Goal: Task Accomplishment & Management: Manage account settings

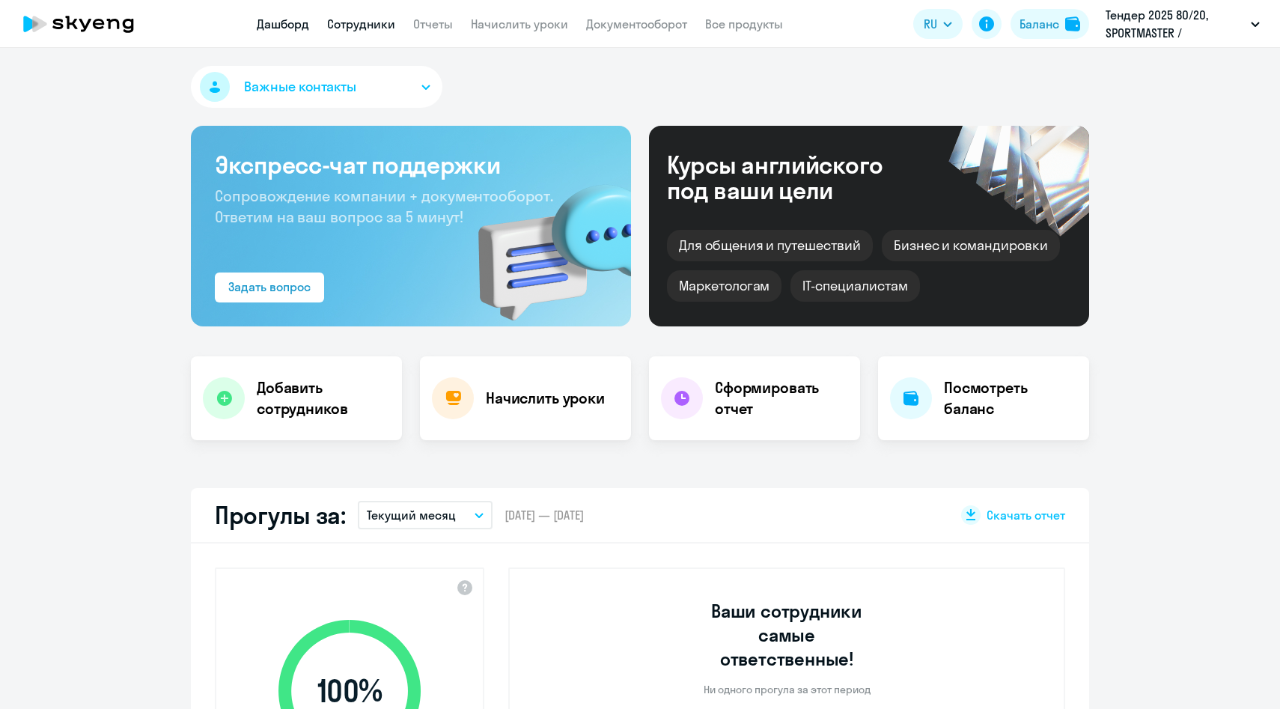
click at [371, 25] on link "Сотрудники" at bounding box center [361, 23] width 68 height 15
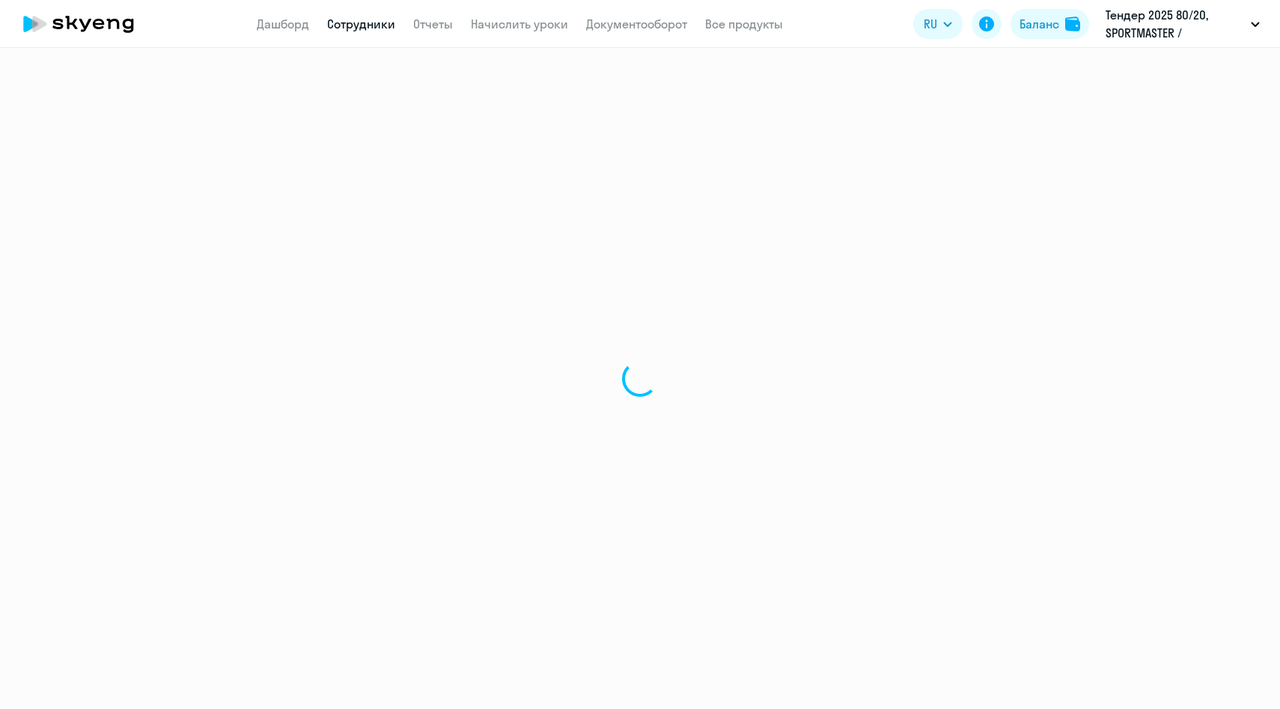
select select "30"
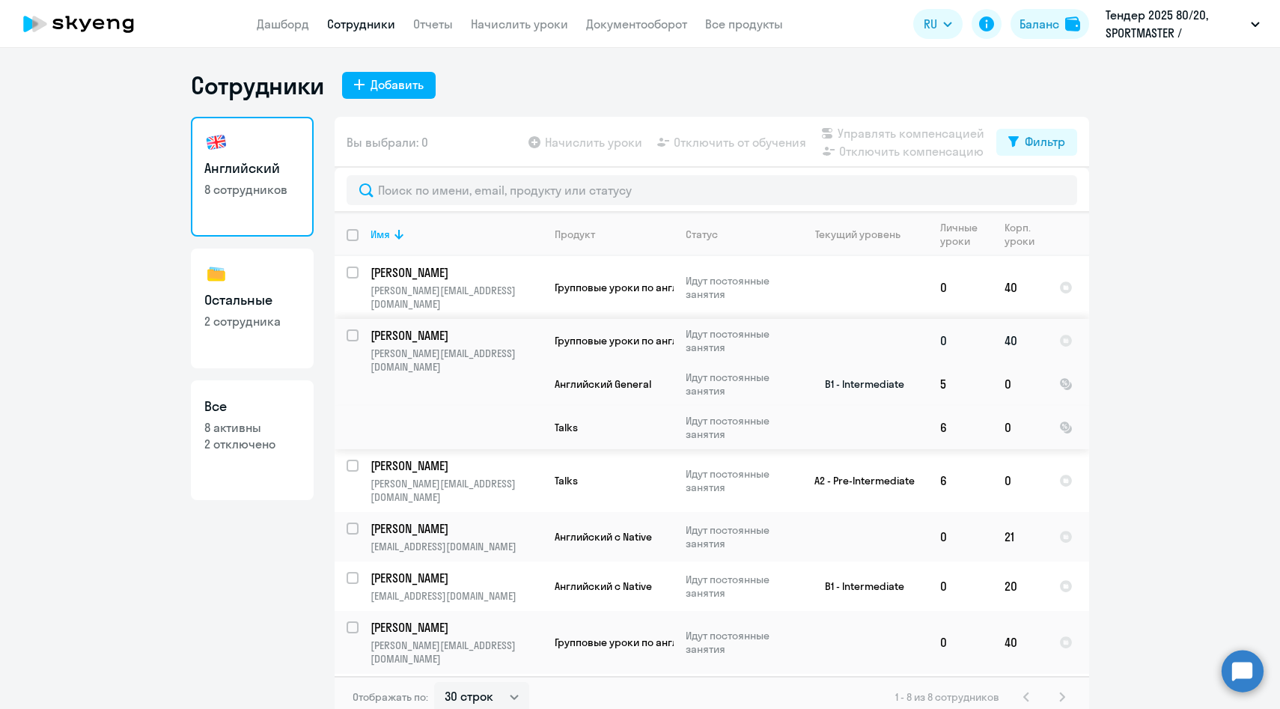
click at [350, 329] on input "select row 40424094" at bounding box center [362, 344] width 30 height 30
checkbox input "true"
click at [880, 139] on span "Управлять компенсацией" at bounding box center [911, 133] width 147 height 18
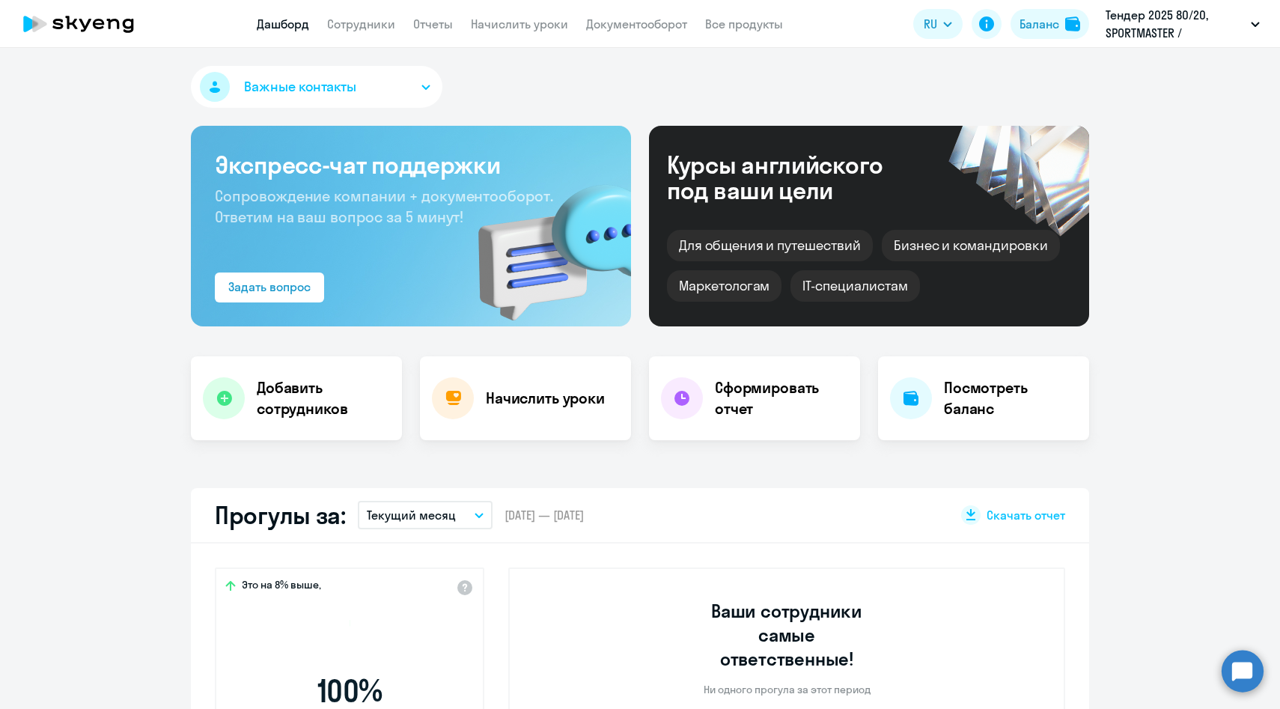
select select "30"
click at [355, 19] on link "Сотрудники" at bounding box center [361, 23] width 68 height 15
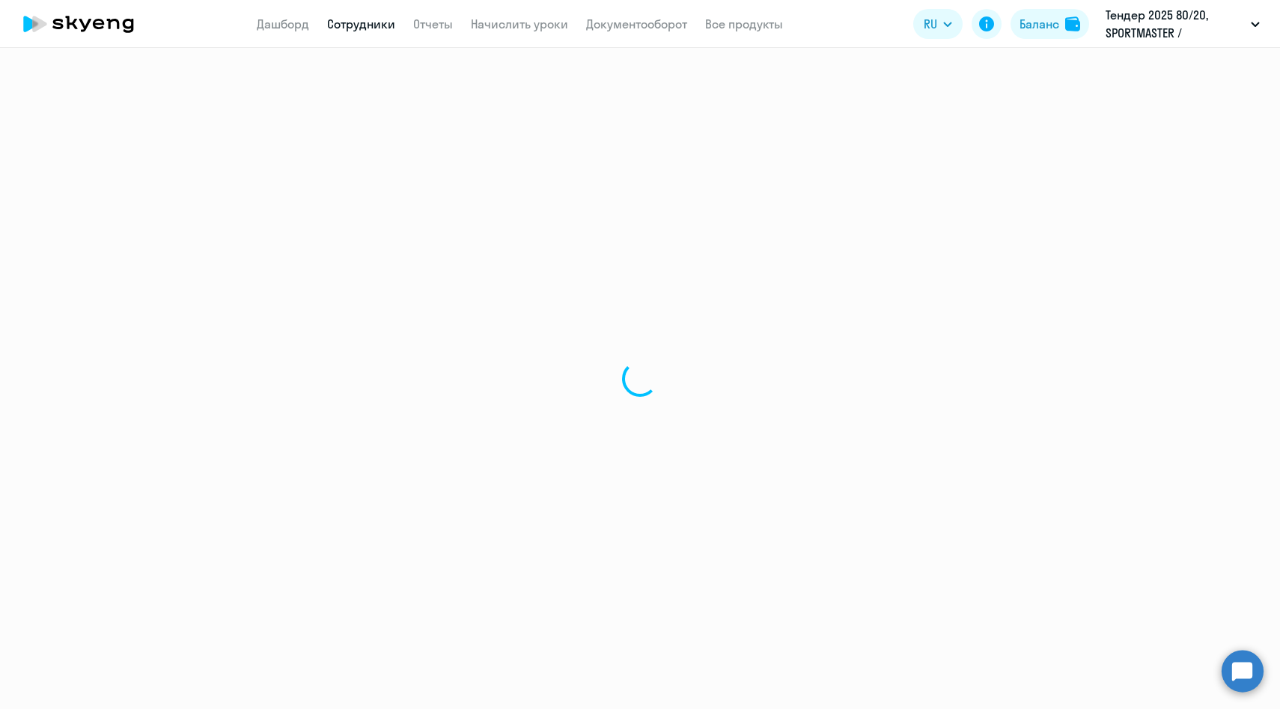
select select "30"
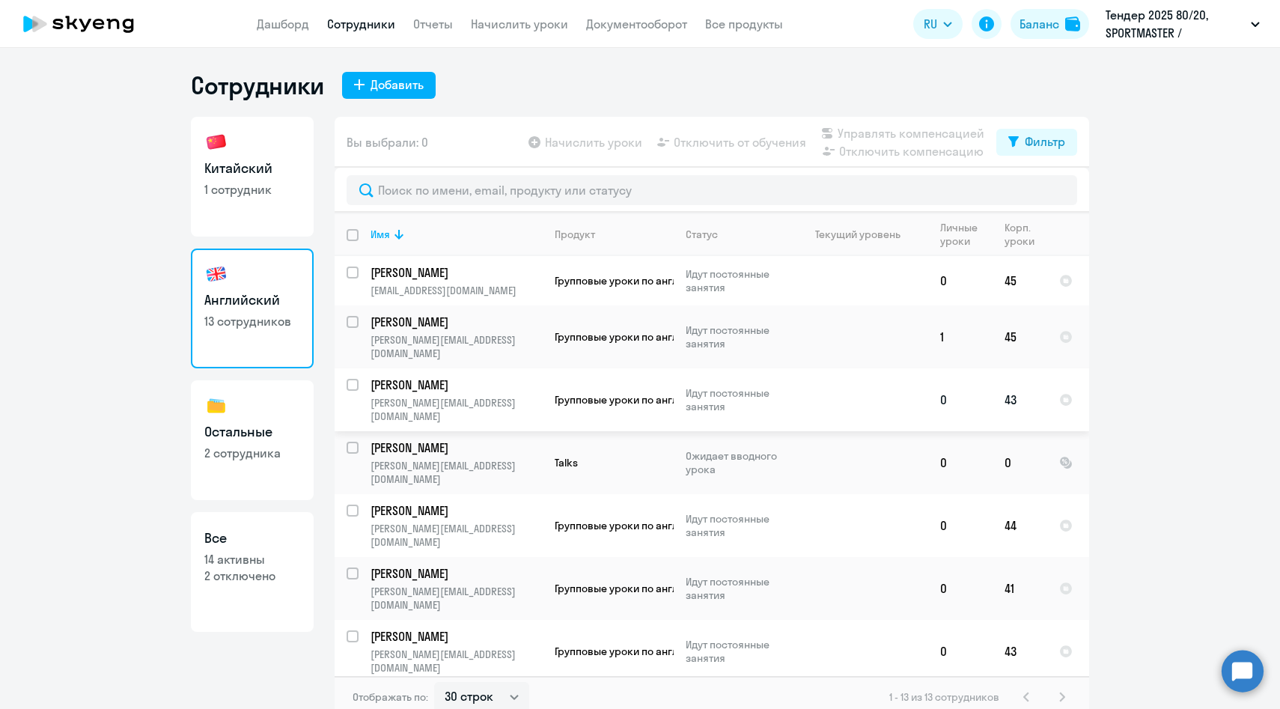
click at [350, 379] on input "select row 42387816" at bounding box center [362, 394] width 30 height 30
checkbox input "true"
click at [355, 430] on div at bounding box center [353, 448] width 36 height 36
checkbox input "true"
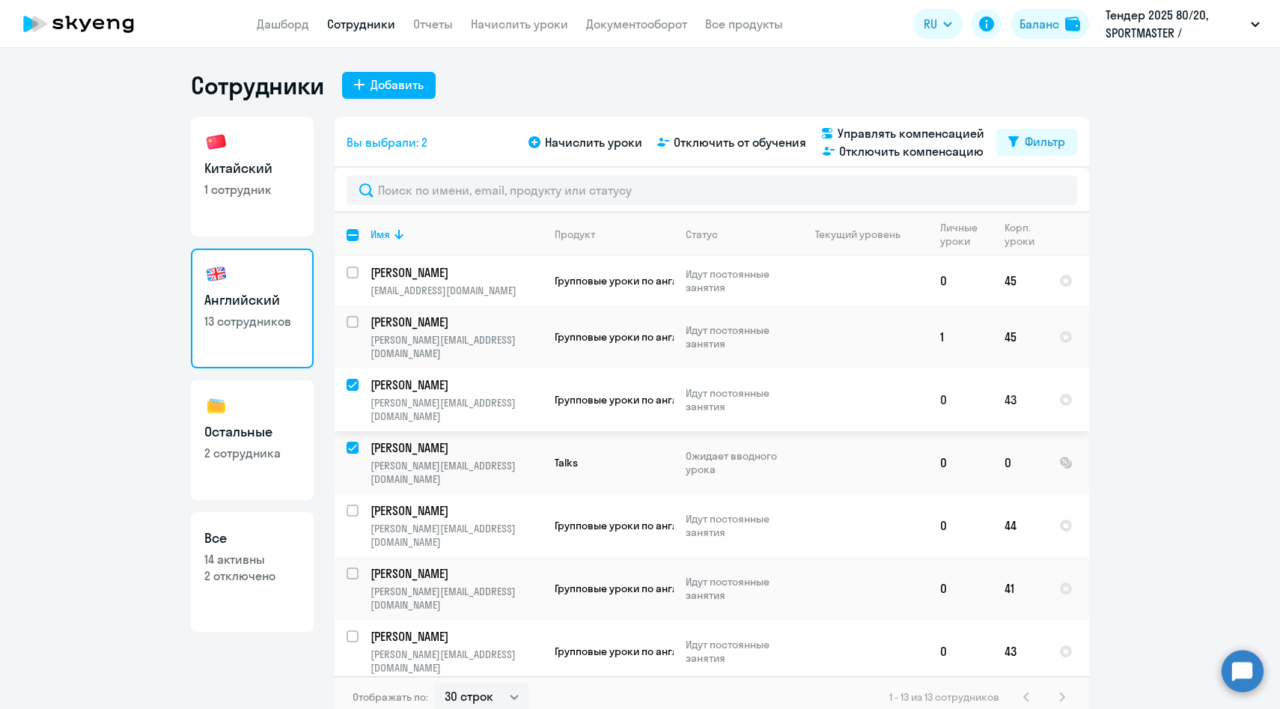
click at [353, 379] on input "deselect row 42387816" at bounding box center [362, 394] width 30 height 30
checkbox input "false"
click at [914, 129] on span "Управлять компенсацией" at bounding box center [911, 133] width 147 height 18
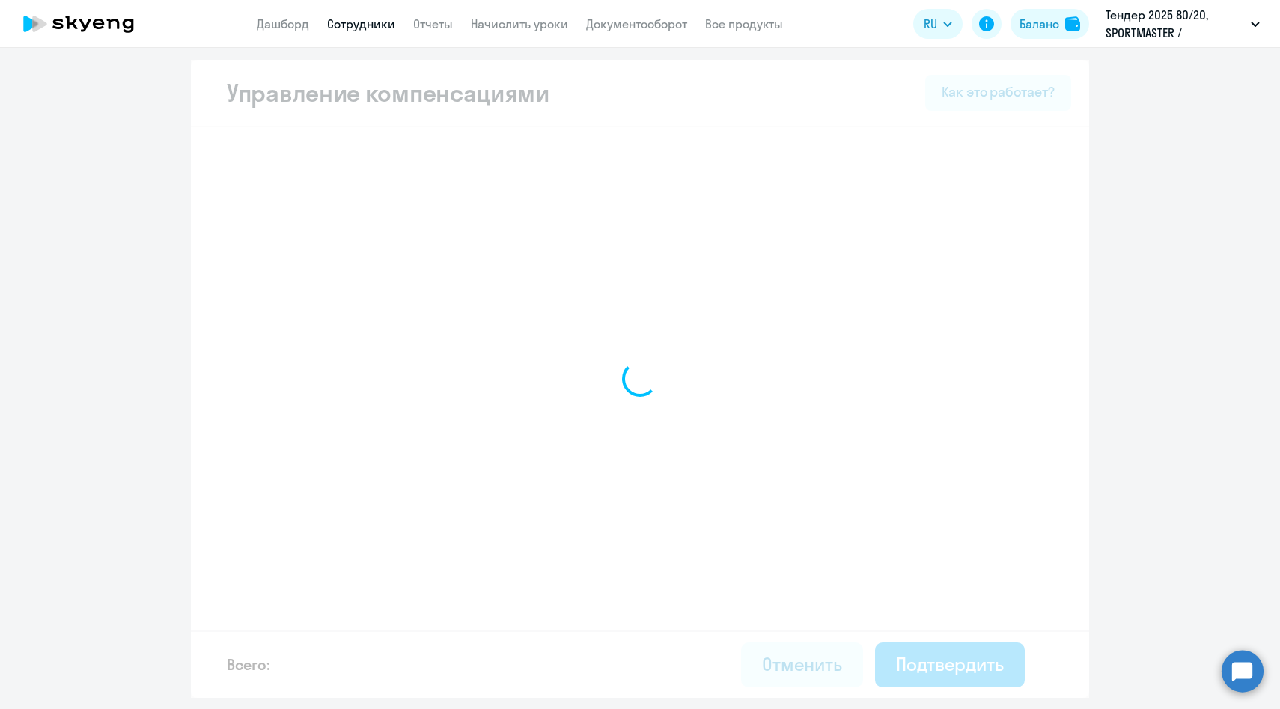
select select "WHOLE_PERIOD"
